Goal: Use online tool/utility

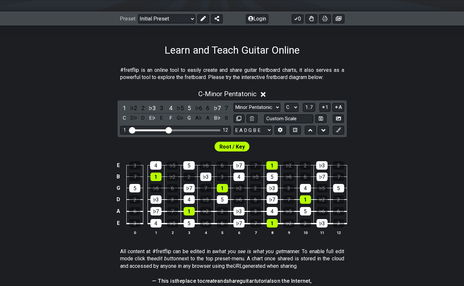
scroll to position [81, 0]
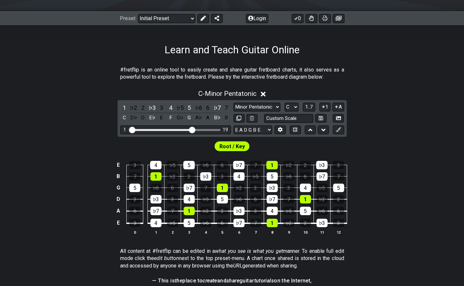
drag, startPoint x: 170, startPoint y: 128, endPoint x: 190, endPoint y: 131, distance: 20.7
click at [190, 130] on input "Visible fret range" at bounding box center [175, 130] width 92 height 0
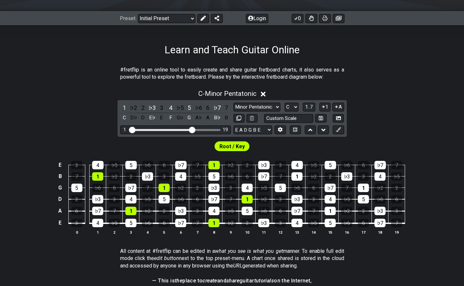
click at [190, 130] on input "Visible fret range" at bounding box center [175, 130] width 92 height 0
click at [273, 108] on select "Minor Pentatonic Click to edit Minor Pentatonic Major Pentatonic Minor Blues Ma…" at bounding box center [256, 107] width 47 height 9
select select "Major Pentatonic"
click at [233, 103] on select "Minor Pentatonic Click to edit Minor Pentatonic Major Pentatonic Minor Blues Ma…" at bounding box center [256, 107] width 47 height 9
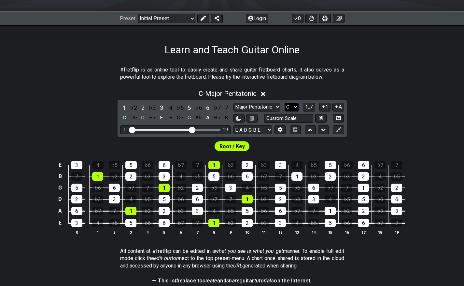
click at [295, 104] on select "A♭ A A♯ B♭ B C C♯ D♭ D D♯ E♭ E F F♯ G♭ G G♯" at bounding box center [291, 107] width 14 height 9
select select "G"
click at [284, 103] on select "A♭ A A♯ B♭ B C C♯ D♭ D D♯ E♭ E F F♯ G♭ G G♯" at bounding box center [291, 107] width 14 height 9
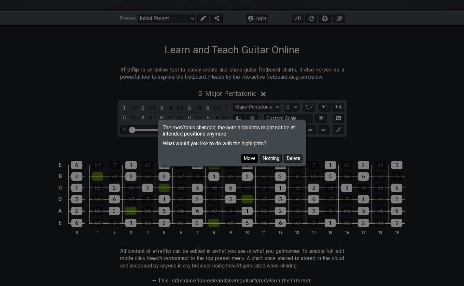
click at [252, 156] on button "Move" at bounding box center [249, 158] width 17 height 9
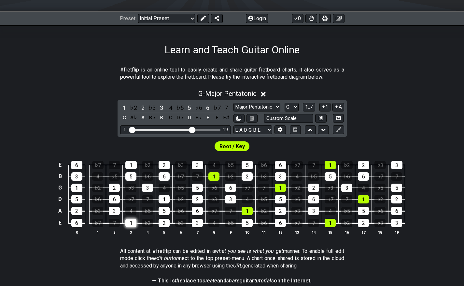
click at [131, 226] on div "1" at bounding box center [130, 223] width 11 height 8
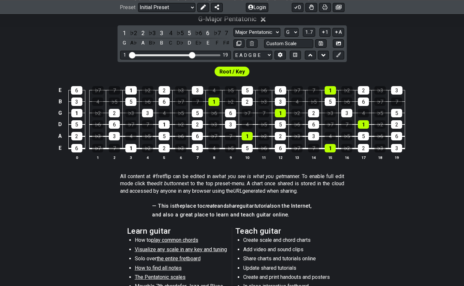
scroll to position [156, 0]
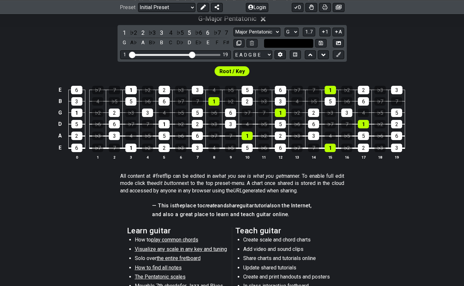
click at [287, 47] on input "text" at bounding box center [288, 43] width 49 height 9
type input "Custom Scale"
click at [282, 34] on div "Minor Pentatonic Click to edit Minor Pentatonic Major Pentatonic Minor Blues Ma…" at bounding box center [288, 32] width 111 height 9
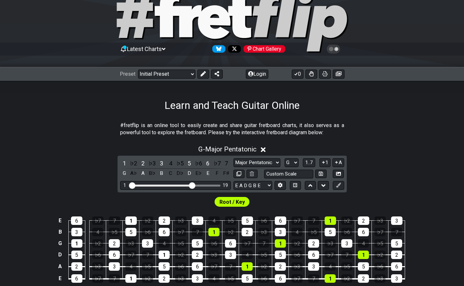
scroll to position [0, 0]
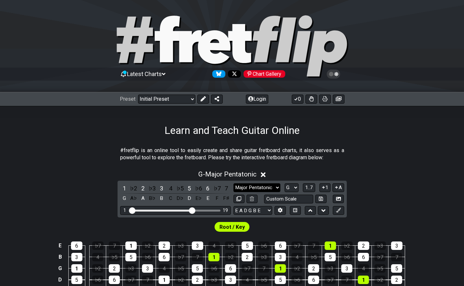
click at [276, 186] on select "Minor Pentatonic Click to edit Minor Pentatonic Major Pentatonic Minor Blues Ma…" at bounding box center [256, 188] width 47 height 9
click at [233, 184] on select "Minor Pentatonic Click to edit Minor Pentatonic Major Pentatonic Minor Blues Ma…" at bounding box center [256, 188] width 47 height 9
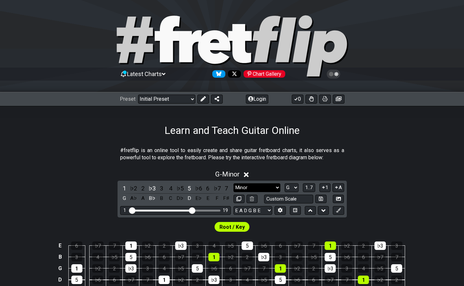
drag, startPoint x: 271, startPoint y: 166, endPoint x: 271, endPoint y: 187, distance: 21.5
click at [271, 187] on select "Minor Pentatonic Click to edit Minor Pentatonic Major Pentatonic Minor Blues Ma…" at bounding box center [256, 188] width 47 height 9
select select "Major"
click at [233, 184] on select "Minor Pentatonic Click to edit Minor Pentatonic Major Pentatonic Minor Blues Ma…" at bounding box center [256, 188] width 47 height 9
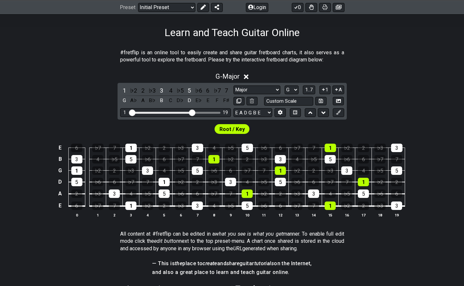
scroll to position [98, 0]
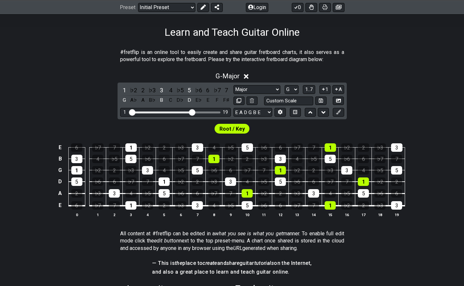
drag, startPoint x: 262, startPoint y: 199, endPoint x: 76, endPoint y: 117, distance: 203.6
click at [76, 117] on div "G - Major 1 ♭2 2 ♭3 3 4 ♭5 5 ♭6 6 ♭7 7 G A♭ A B♭ B C D♭ D E♭ E F F♯ Minor Penta…" at bounding box center [232, 147] width 464 height 158
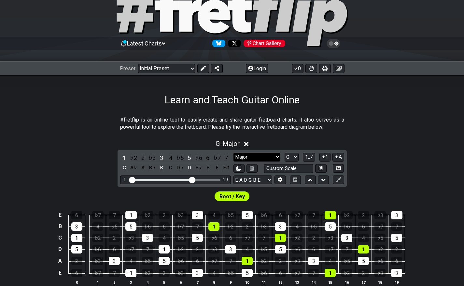
scroll to position [32, 0]
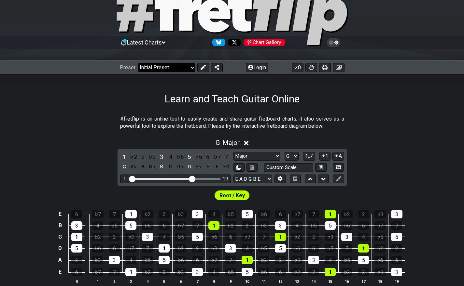
click at [192, 66] on select "Welcome to #fretflip! Initial Preset Custom Preset Minor Pentatonic Major Penta…" at bounding box center [166, 67] width 57 height 9
click at [233, 76] on div "Learn and Teach Guitar Online" at bounding box center [232, 90] width 464 height 31
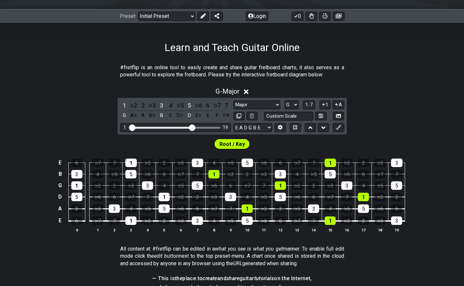
scroll to position [0, 0]
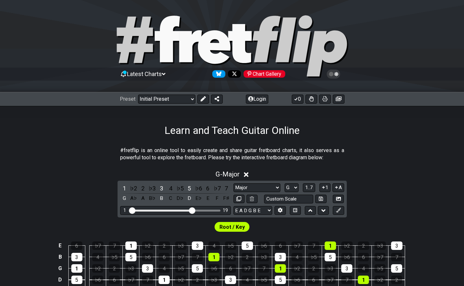
click at [332, 74] on icon at bounding box center [336, 74] width 4 height 5
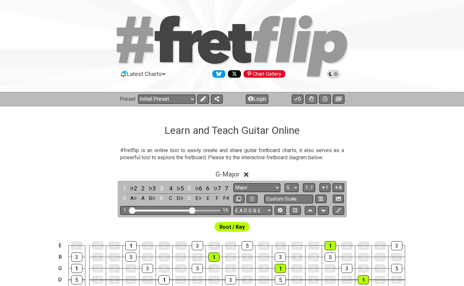
click at [332, 74] on icon at bounding box center [333, 74] width 6 height 6
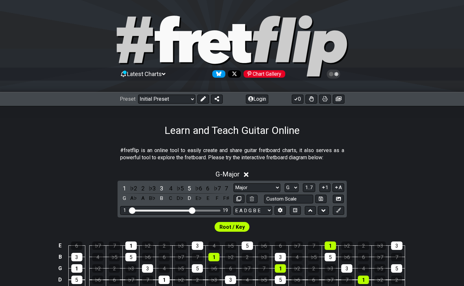
click at [332, 74] on icon at bounding box center [336, 74] width 4 height 5
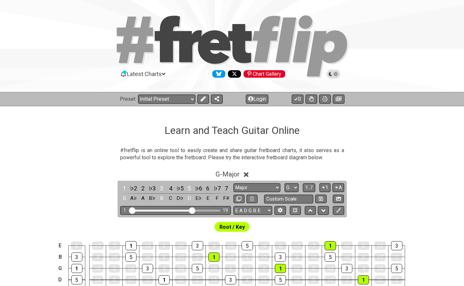
click at [332, 74] on icon at bounding box center [333, 74] width 6 height 6
